Goal: Information Seeking & Learning: Understand process/instructions

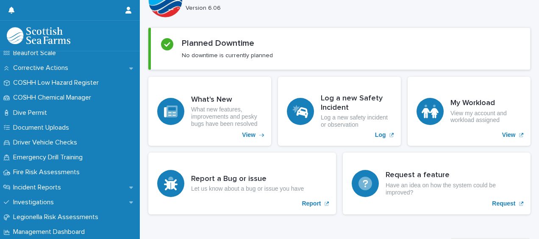
scroll to position [207, 0]
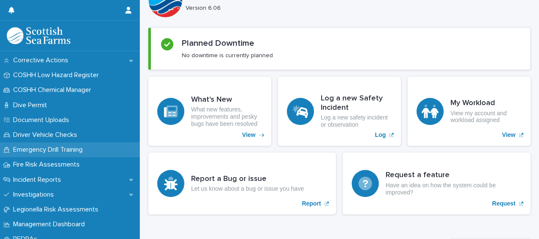
click at [68, 147] on p "Emergency Drill Training" at bounding box center [50, 150] width 80 height 8
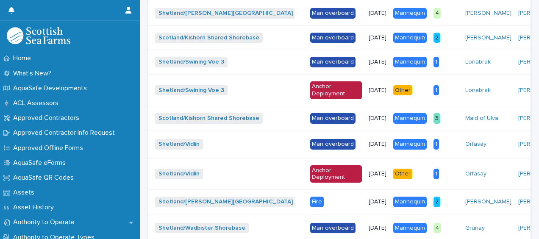
scroll to position [418, 0]
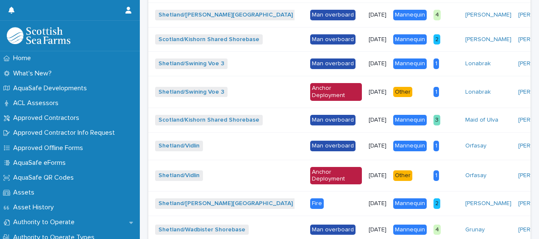
click at [314, 96] on div "Anchor Deployment" at bounding box center [336, 92] width 52 height 18
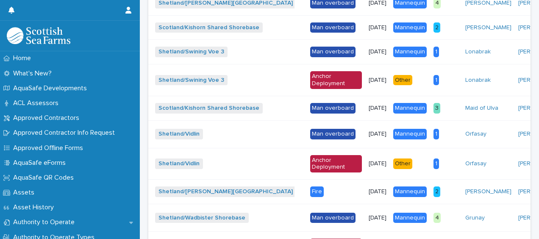
scroll to position [434, 0]
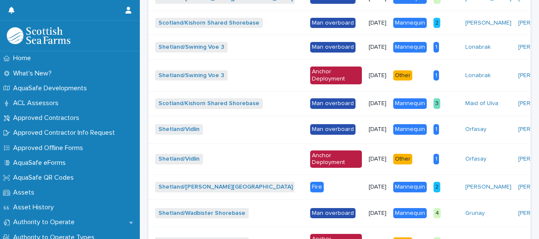
click at [324, 79] on div "Anchor Deployment" at bounding box center [336, 75] width 52 height 18
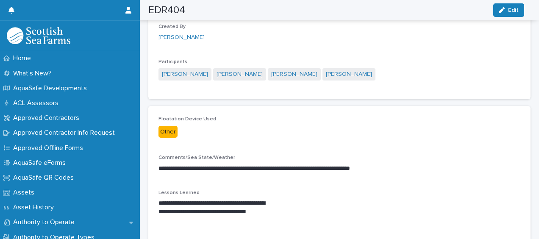
scroll to position [161, 0]
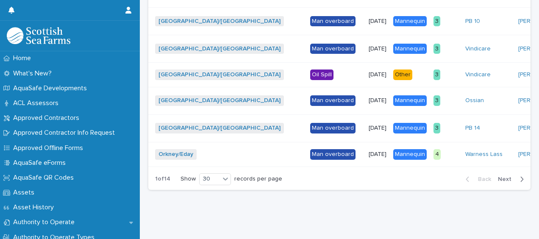
scroll to position [1058, 0]
click at [497, 176] on span "Next" at bounding box center [506, 179] width 19 height 6
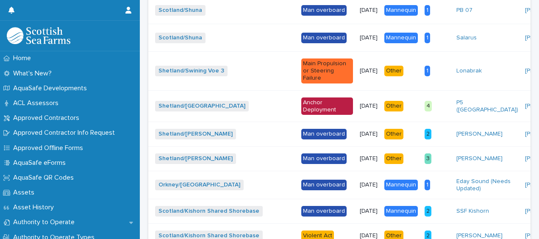
scroll to position [690, 0]
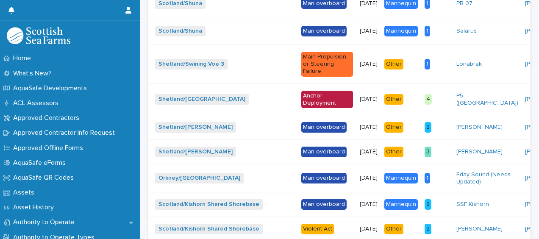
click at [303, 108] on div "Anchor Deployment" at bounding box center [327, 100] width 52 height 18
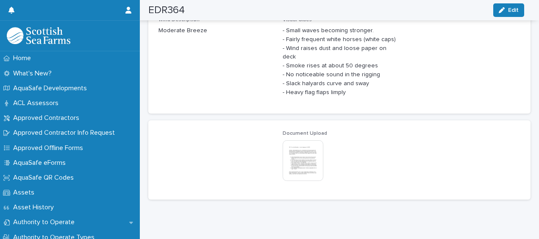
scroll to position [486, 0]
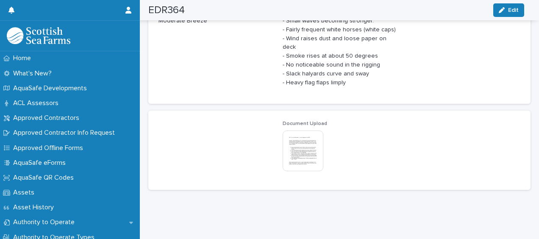
click at [295, 142] on img at bounding box center [302, 150] width 41 height 41
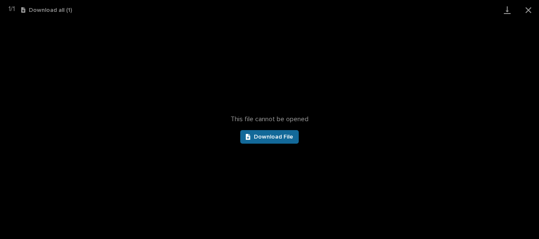
click at [289, 139] on span "Download File" at bounding box center [273, 137] width 39 height 6
click at [259, 141] on link "Download File" at bounding box center [269, 137] width 58 height 14
